Goal: Transaction & Acquisition: Purchase product/service

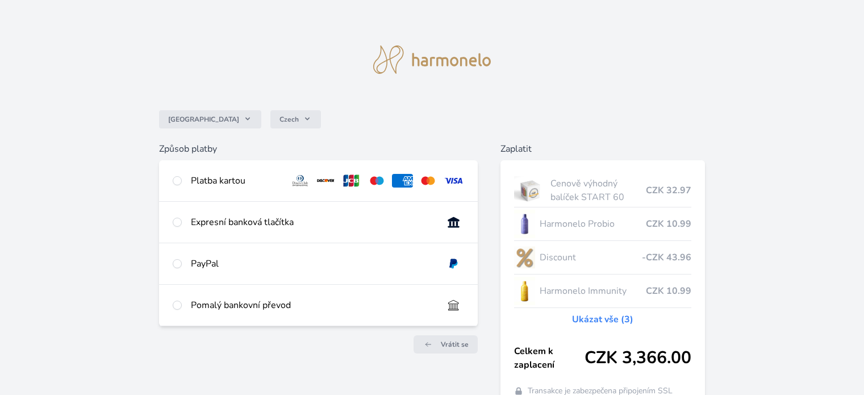
scroll to position [57, 0]
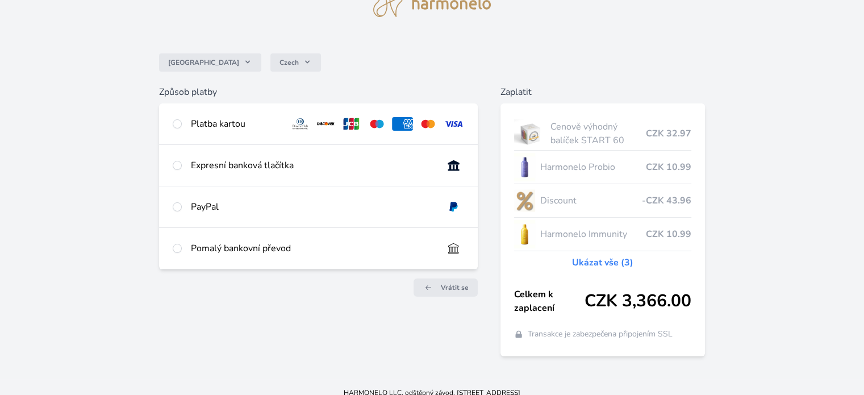
click at [169, 122] on div "Platba kartou" at bounding box center [318, 123] width 318 height 41
radio input "true"
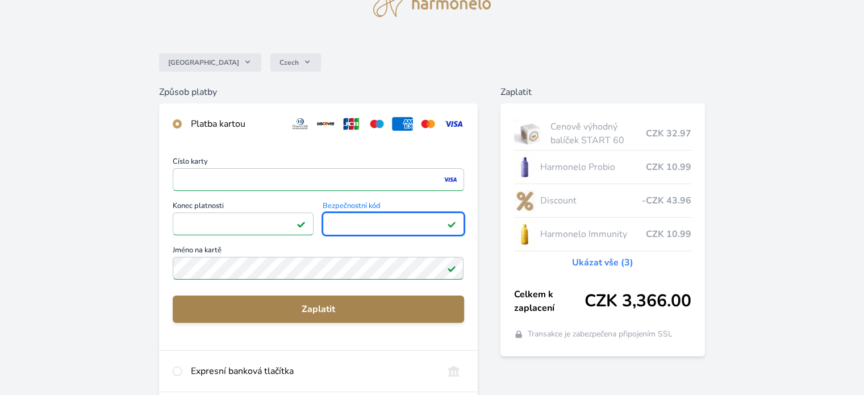
click at [288, 304] on span "Zaplatit" at bounding box center [318, 309] width 273 height 14
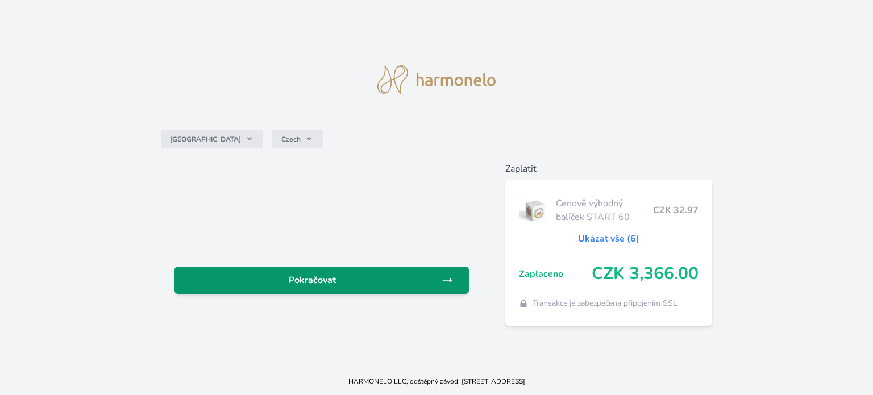
click at [328, 282] on span "Pokračovat" at bounding box center [313, 280] width 258 height 14
